Goal: Browse casually: Explore the website without a specific task or goal

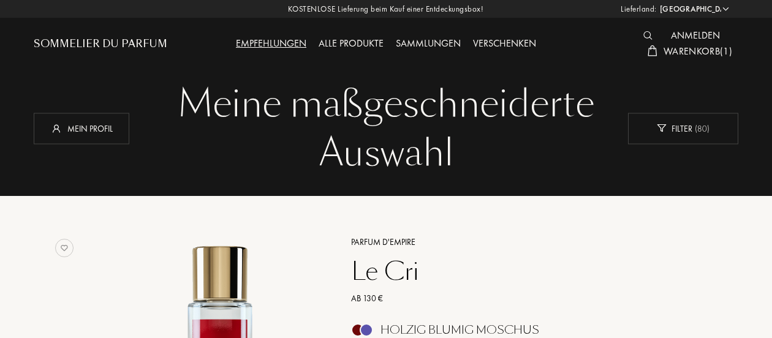
select select "DE"
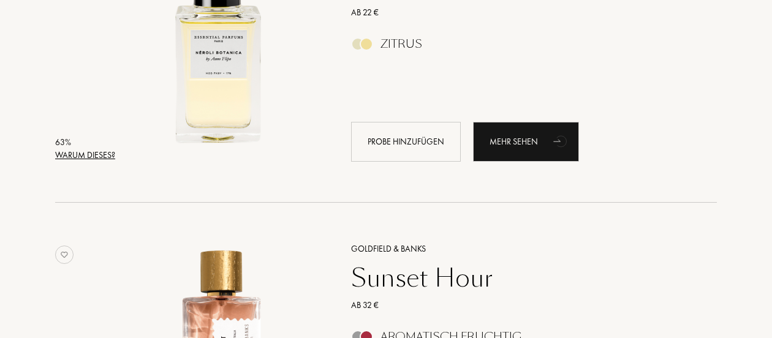
scroll to position [14936, 0]
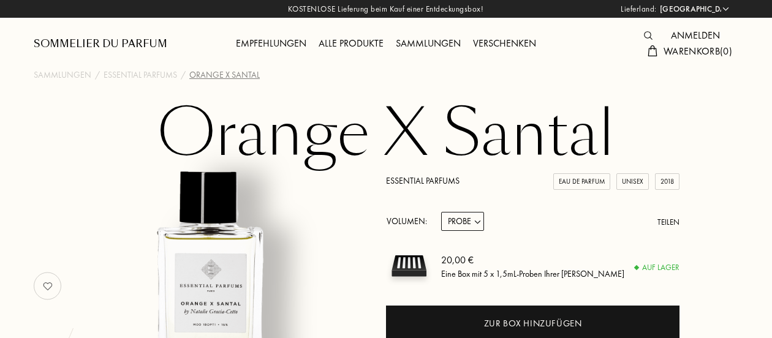
select select "DE"
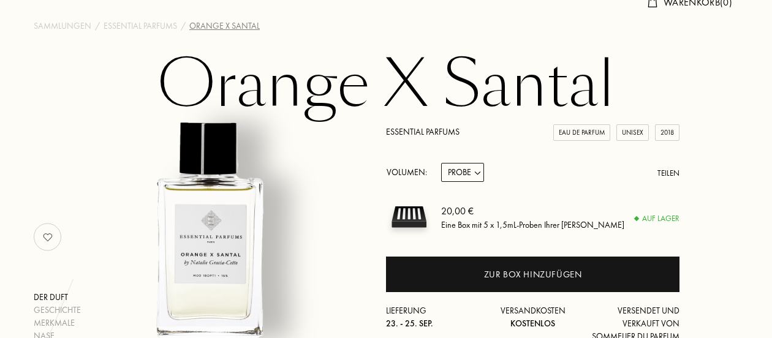
click at [479, 171] on select "Probe 10mL 100mL 150mL" at bounding box center [462, 172] width 43 height 19
select select "2"
click at [441, 164] on select "Probe 10mL 100mL 150mL" at bounding box center [462, 172] width 43 height 19
select select "2"
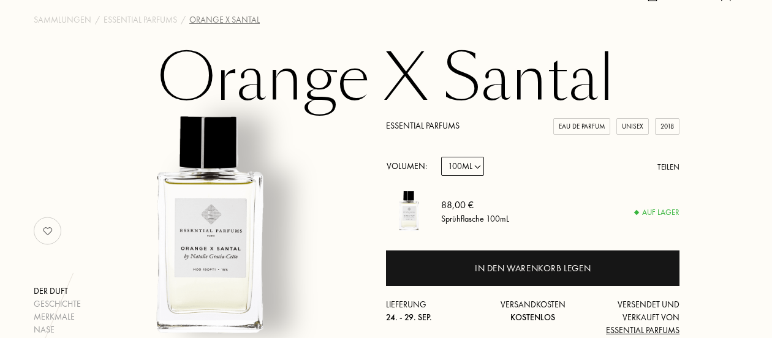
scroll to position [0, 0]
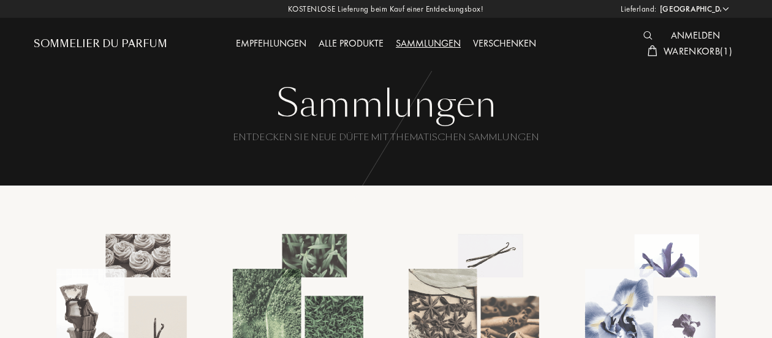
select select "DE"
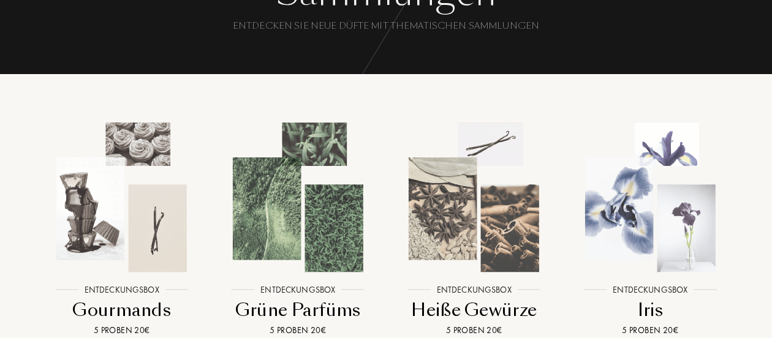
scroll to position [110, 0]
